Goal: Task Accomplishment & Management: Use online tool/utility

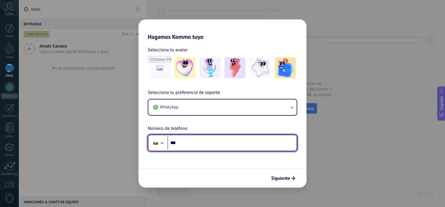
click at [185, 143] on input "***" at bounding box center [232, 142] width 129 height 13
type input "**********"
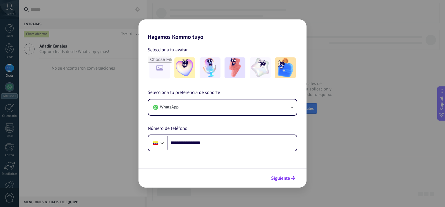
click at [282, 180] on span "Siguiente" at bounding box center [280, 178] width 19 height 4
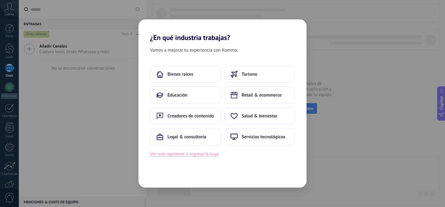
click at [198, 155] on button "Ver más opciones o ingresa la tuya" at bounding box center [184, 154] width 68 height 8
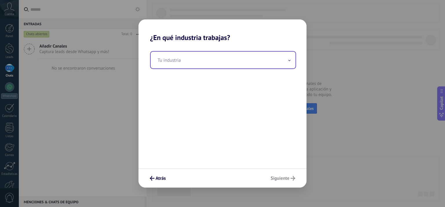
click at [174, 60] on input "text" at bounding box center [223, 60] width 145 height 17
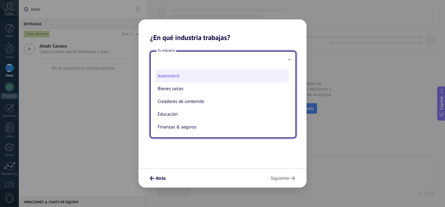
click at [173, 76] on li "Automotriz" at bounding box center [221, 76] width 133 height 13
type input "**********"
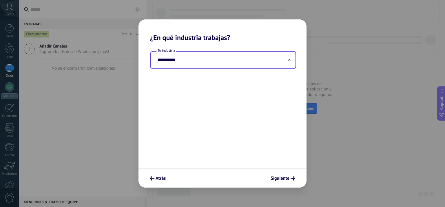
click at [245, 61] on input "**********" at bounding box center [223, 60] width 145 height 17
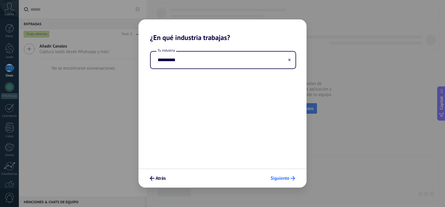
click at [293, 177] on icon "submit" at bounding box center [293, 178] width 5 height 5
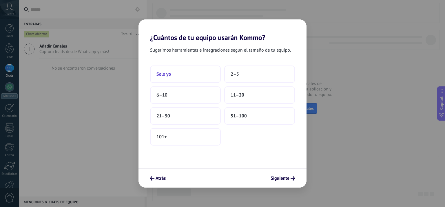
click at [194, 79] on button "Solo yo" at bounding box center [185, 74] width 71 height 17
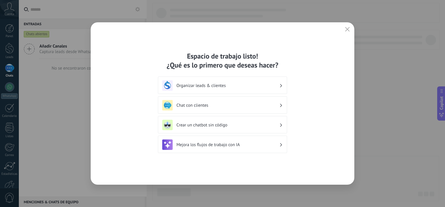
click at [227, 125] on h3 "Crear un chatbot sin código" at bounding box center [228, 125] width 103 height 6
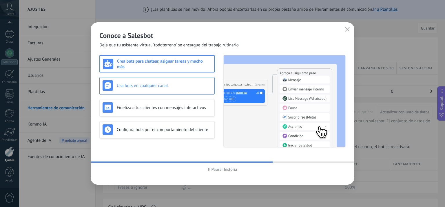
click at [160, 83] on h3 "Usa bots en cualquier canal" at bounding box center [164, 86] width 95 height 6
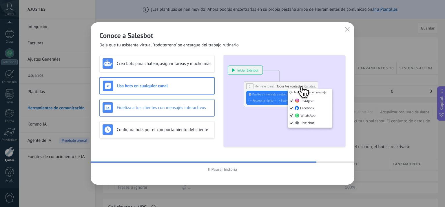
click at [162, 110] on div "Fideliza a tus clientes con mensajes interactivos" at bounding box center [157, 107] width 109 height 10
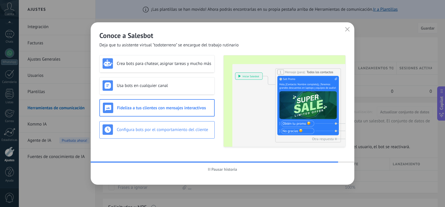
click at [175, 130] on h3 "Configura bots por el comportamiento del cliente" at bounding box center [164, 130] width 95 height 6
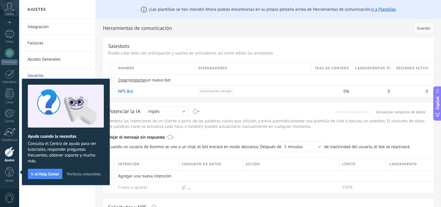
click at [83, 170] on button "Perfecto, entendido" at bounding box center [83, 174] width 39 height 9
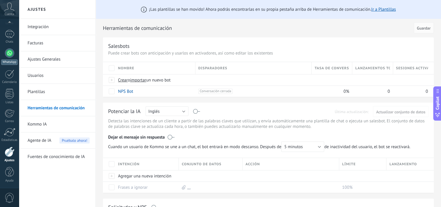
click at [8, 55] on div at bounding box center [9, 52] width 9 height 9
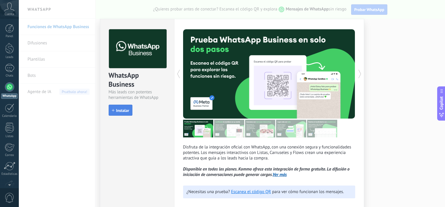
click at [109, 113] on button "Instalar" at bounding box center [121, 110] width 24 height 11
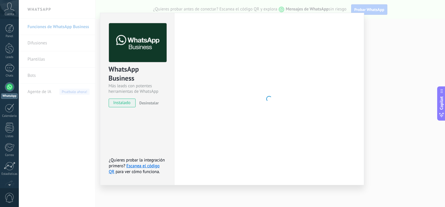
scroll to position [29, 0]
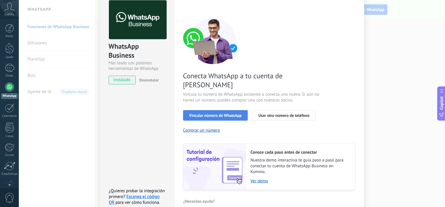
click at [225, 113] on span "Vincular número de WhatsApp" at bounding box center [215, 115] width 52 height 4
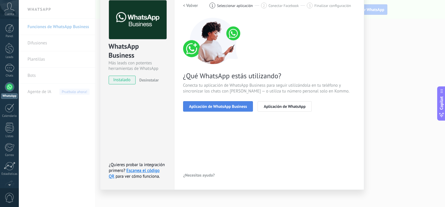
click at [241, 106] on span "Aplicación de WhatsApp Business" at bounding box center [218, 106] width 58 height 4
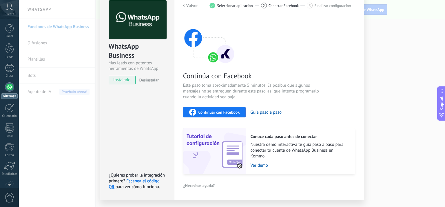
click at [216, 111] on span "Continuar con Facebook" at bounding box center [219, 112] width 41 height 4
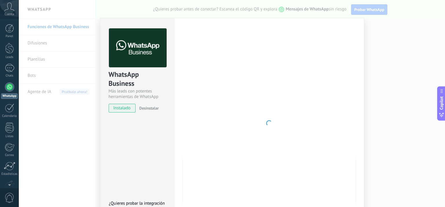
scroll to position [0, 0]
click at [297, 95] on div at bounding box center [269, 124] width 172 height 190
click at [152, 45] on img at bounding box center [138, 48] width 58 height 39
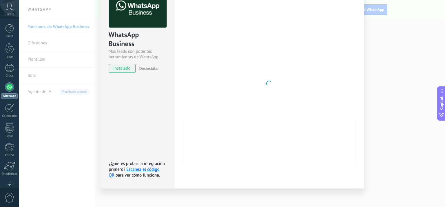
scroll to position [44, 0]
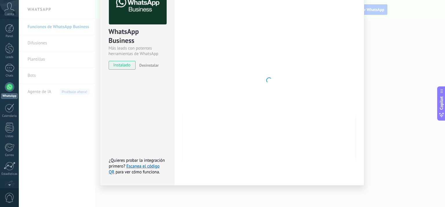
click at [284, 135] on div at bounding box center [269, 81] width 172 height 190
click at [113, 64] on span "instalado" at bounding box center [122, 65] width 26 height 9
click at [254, 105] on div at bounding box center [269, 81] width 172 height 190
click at [280, 67] on div at bounding box center [269, 81] width 172 height 190
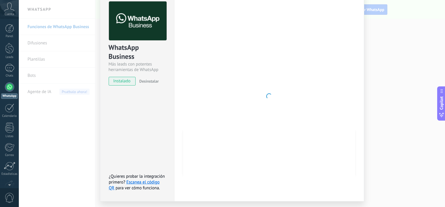
scroll to position [0, 0]
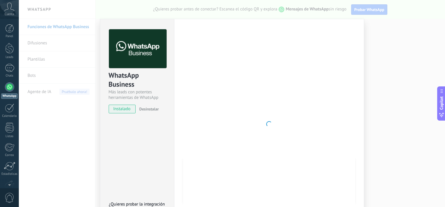
click at [256, 102] on div at bounding box center [269, 124] width 172 height 190
click at [388, 120] on div "WhatsApp Business Más leads con potentes herramientas de WhatsApp instalado Des…" at bounding box center [232, 103] width 426 height 207
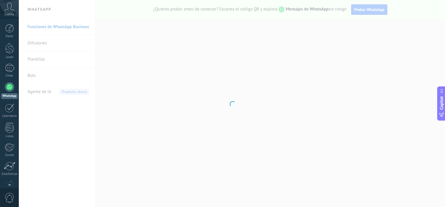
click at [160, 150] on div at bounding box center [232, 103] width 426 height 207
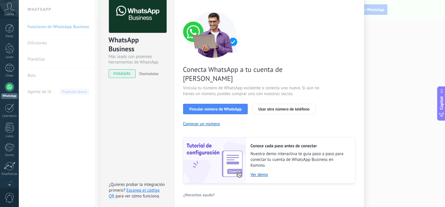
scroll to position [50, 0]
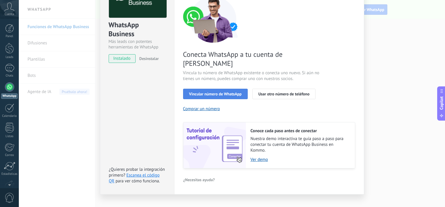
click at [228, 89] on button "Vincular número de WhatsApp" at bounding box center [215, 94] width 65 height 10
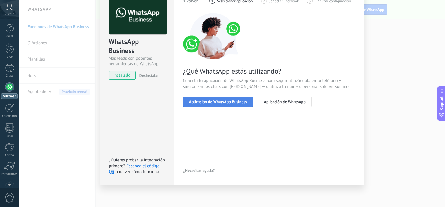
click at [229, 104] on span "Aplicación de WhatsApp Business" at bounding box center [218, 102] width 58 height 4
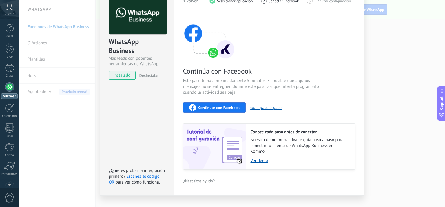
click at [223, 109] on span "Continuar con Facebook" at bounding box center [219, 107] width 41 height 4
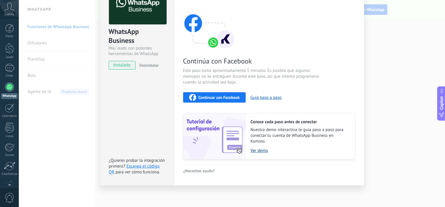
click at [256, 148] on link "Ver demo" at bounding box center [300, 151] width 99 height 6
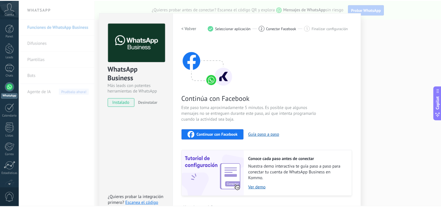
scroll to position [0, 0]
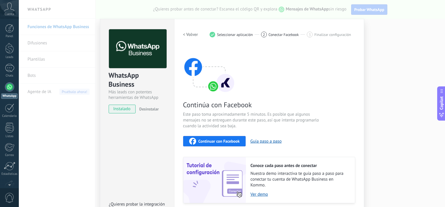
click at [54, 64] on div "WhatsApp Business Más leads con potentes herramientas de WhatsApp instalado Des…" at bounding box center [232, 103] width 426 height 207
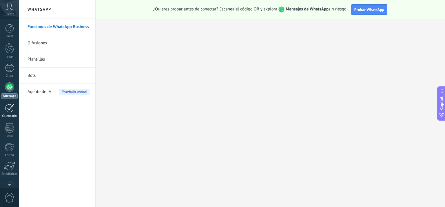
click at [9, 107] on div at bounding box center [9, 107] width 9 height 9
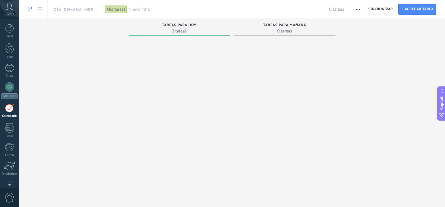
click at [29, 10] on icon at bounding box center [30, 9] width 4 height 5
click at [10, 11] on div "Cuenta" at bounding box center [9, 9] width 19 height 19
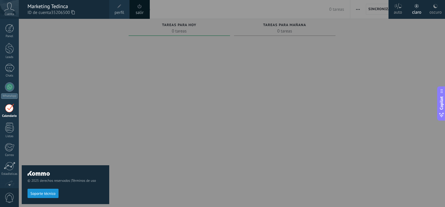
click at [107, 67] on div "© 2025 derechos reservados | Términos de uso Soporte técnico" at bounding box center [66, 113] width 88 height 188
click at [10, 27] on div at bounding box center [9, 28] width 9 height 9
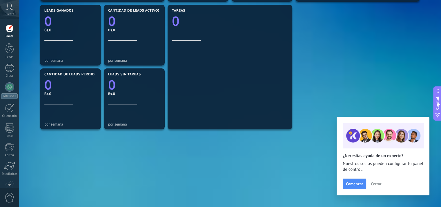
scroll to position [203, 0]
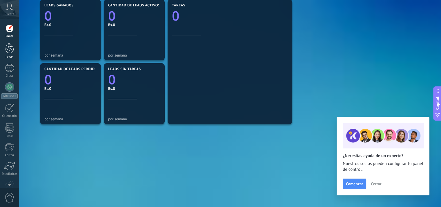
click at [8, 50] on div at bounding box center [9, 48] width 9 height 11
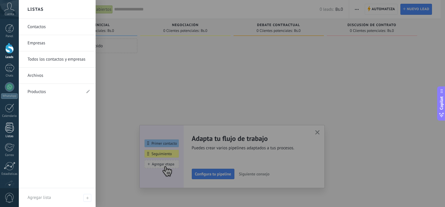
click at [12, 127] on div at bounding box center [9, 128] width 9 height 10
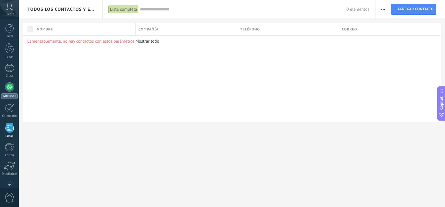
click at [6, 98] on div "WhatsApp" at bounding box center [9, 96] width 17 height 6
